Goal: Task Accomplishment & Management: Use online tool/utility

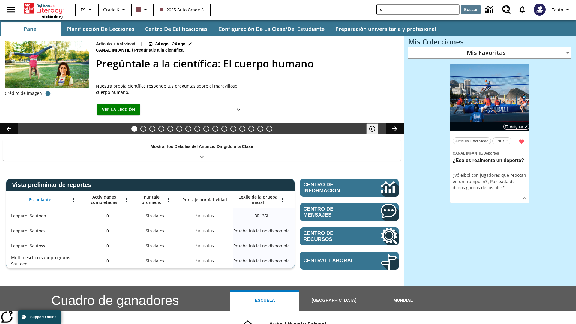
type input "s"
click at [471, 10] on button "Buscar" at bounding box center [471, 10] width 20 height 10
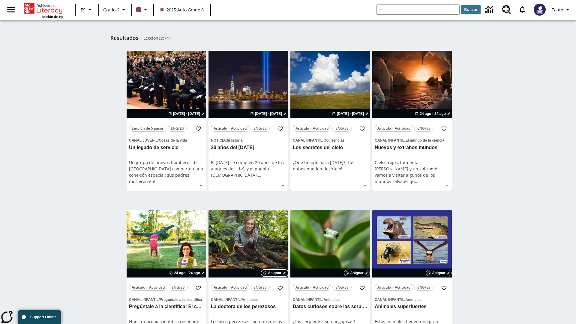
click at [275, 273] on span "Asignar" at bounding box center [275, 272] width 14 height 5
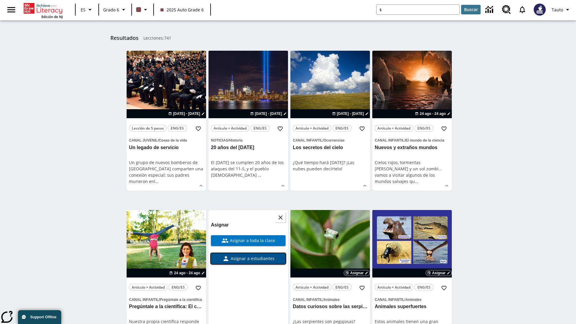
click at [248, 255] on span "Asignar a estudiantes" at bounding box center [252, 258] width 45 height 6
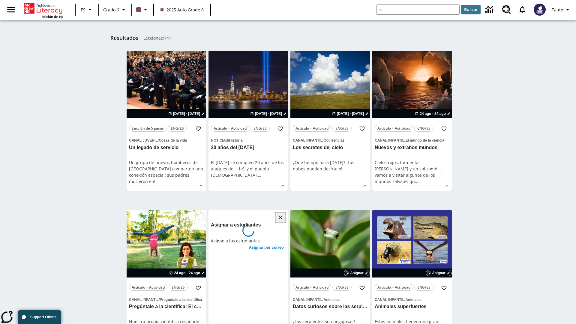
scroll to position [97, 0]
